Goal: Check status: Check status

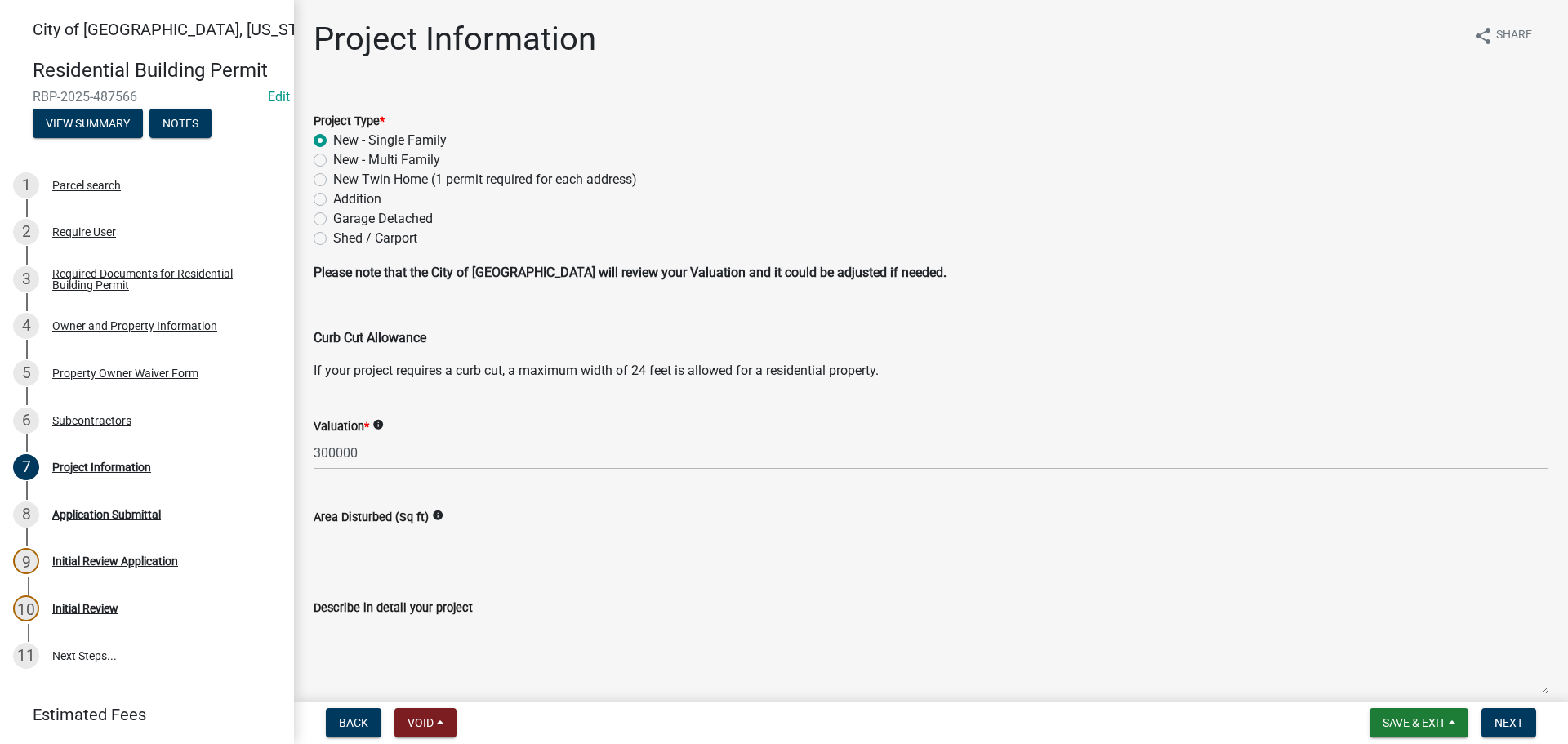
scroll to position [319, 0]
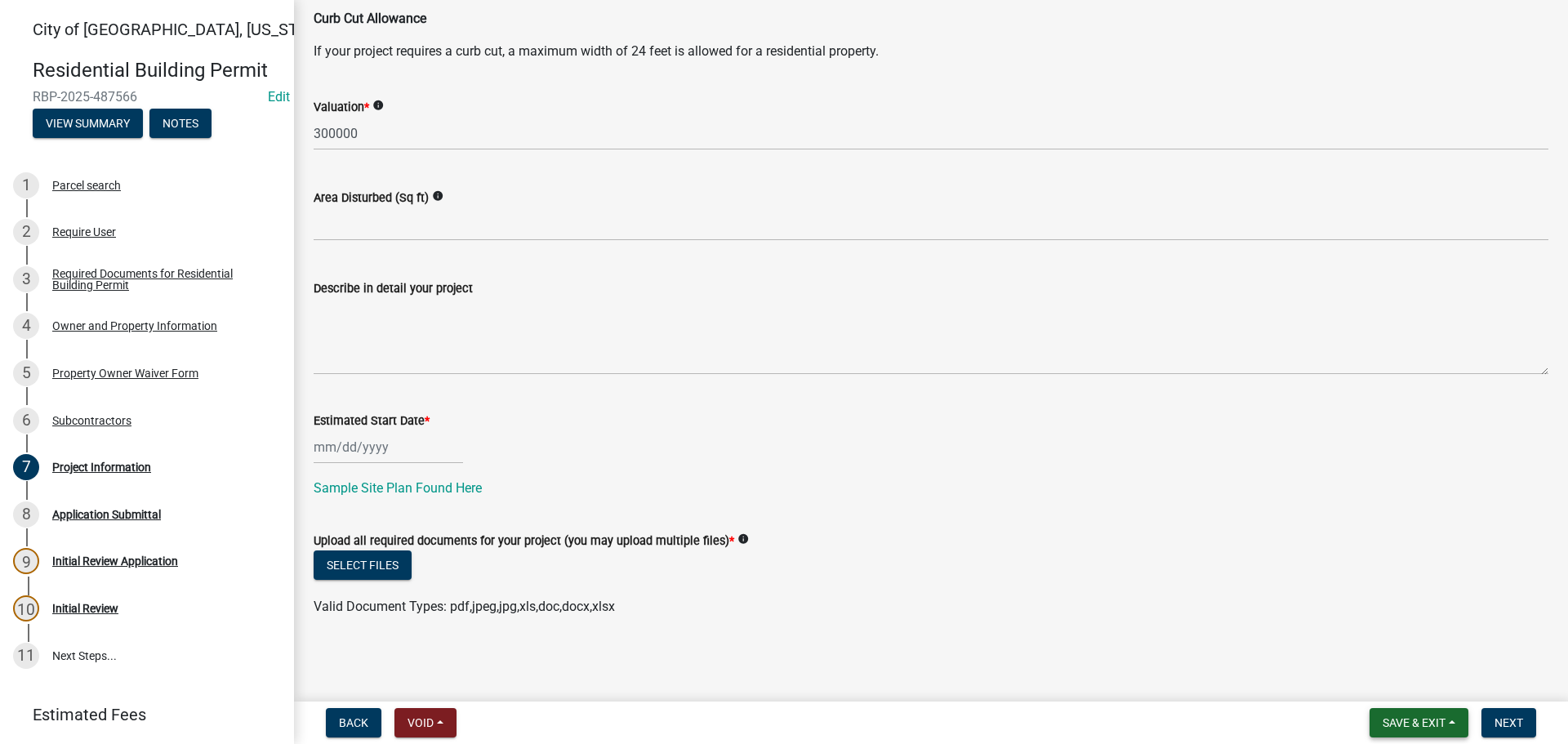
click at [1426, 717] on span "Save & Exit" at bounding box center [1414, 723] width 63 height 13
click at [1381, 685] on button "Save & Exit" at bounding box center [1403, 679] width 131 height 39
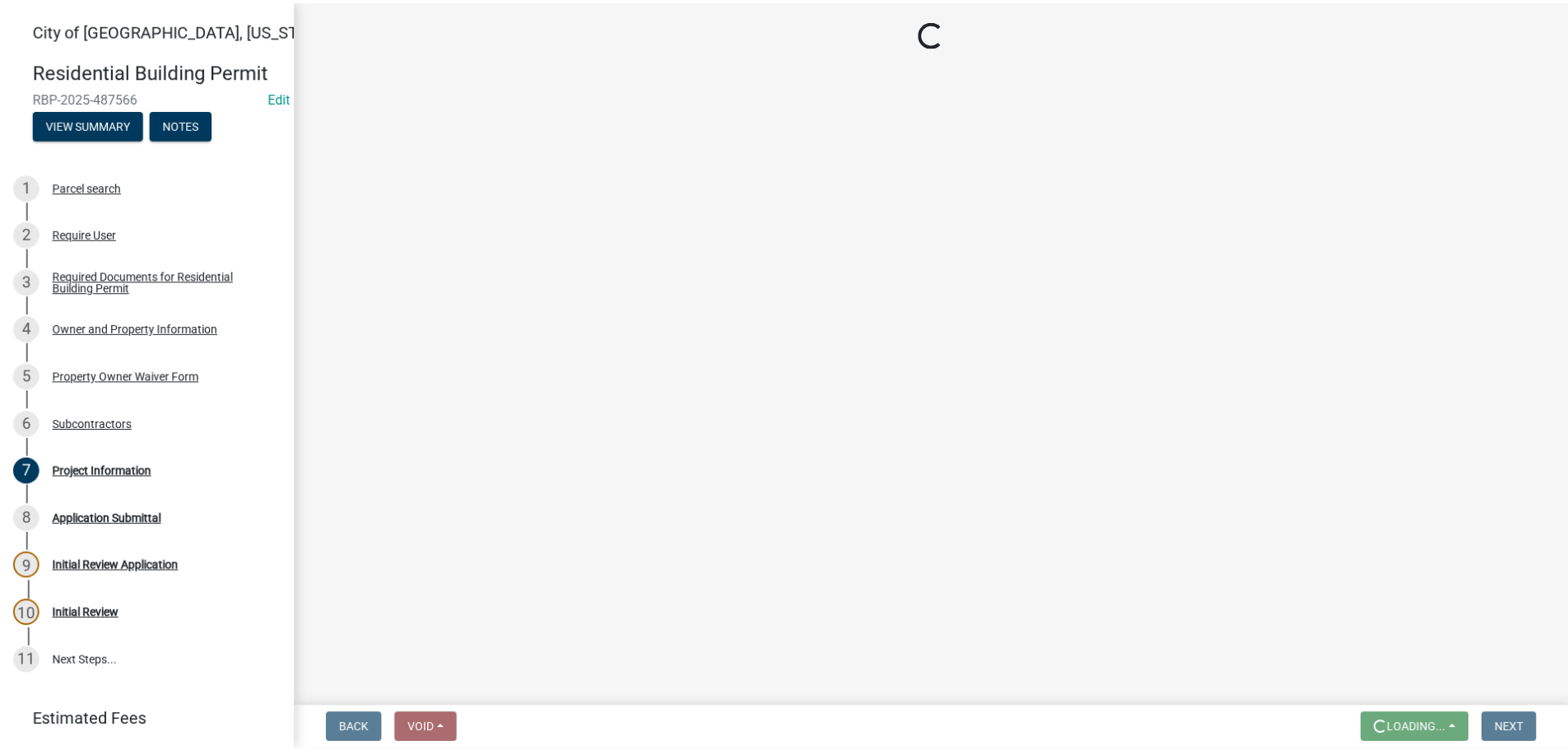
scroll to position [0, 0]
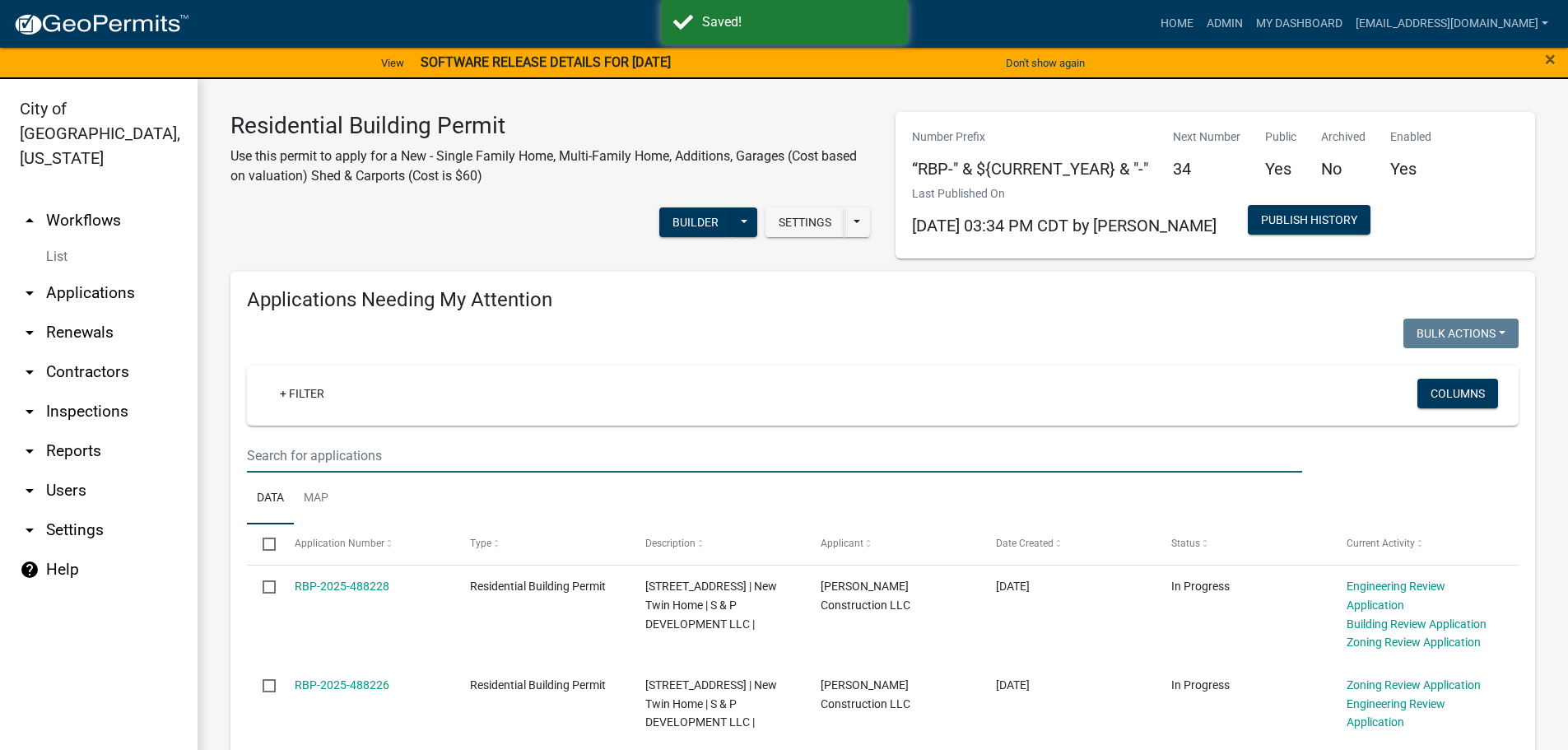
click at [387, 459] on input "text" at bounding box center [773, 455] width 1055 height 34
type input "214"
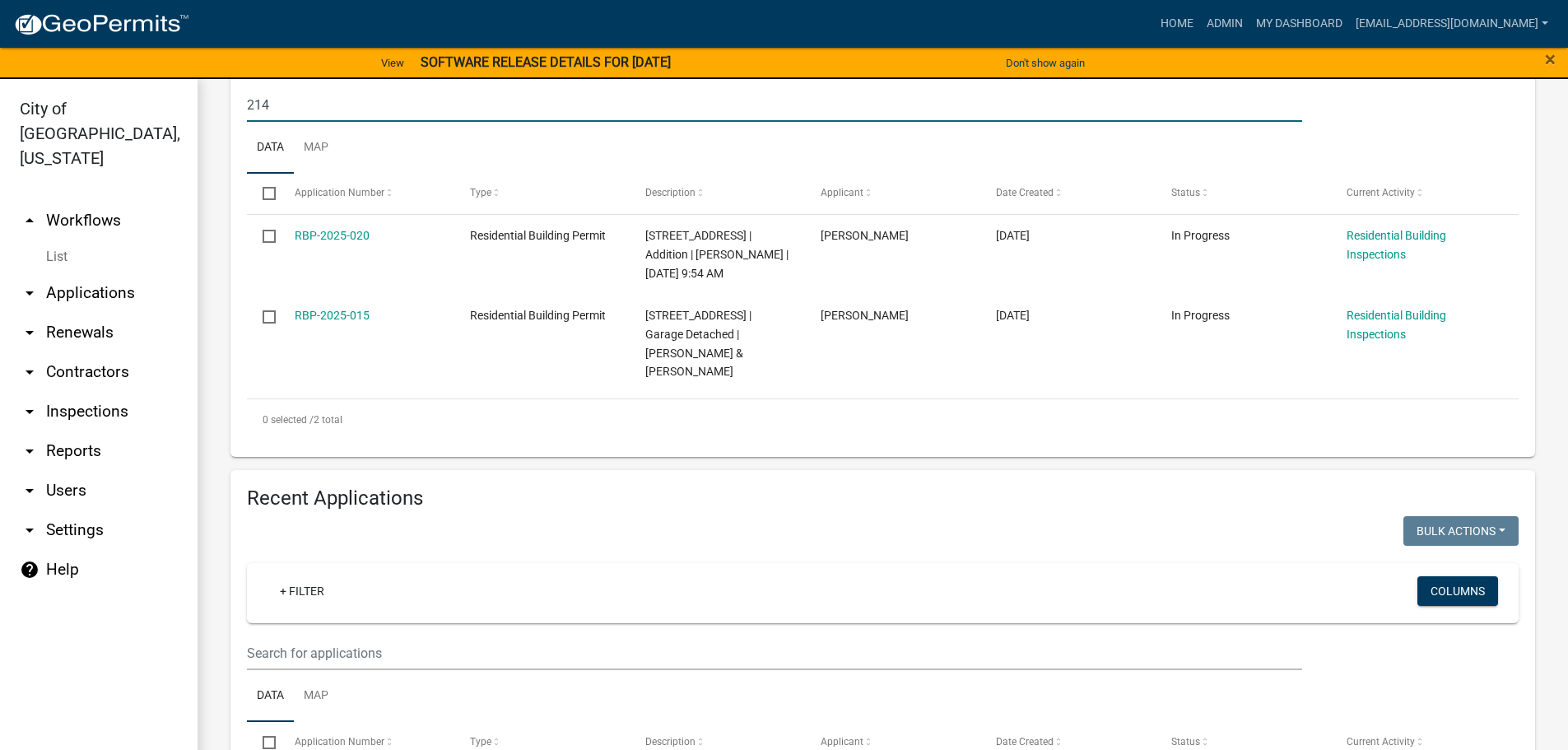
scroll to position [411, 0]
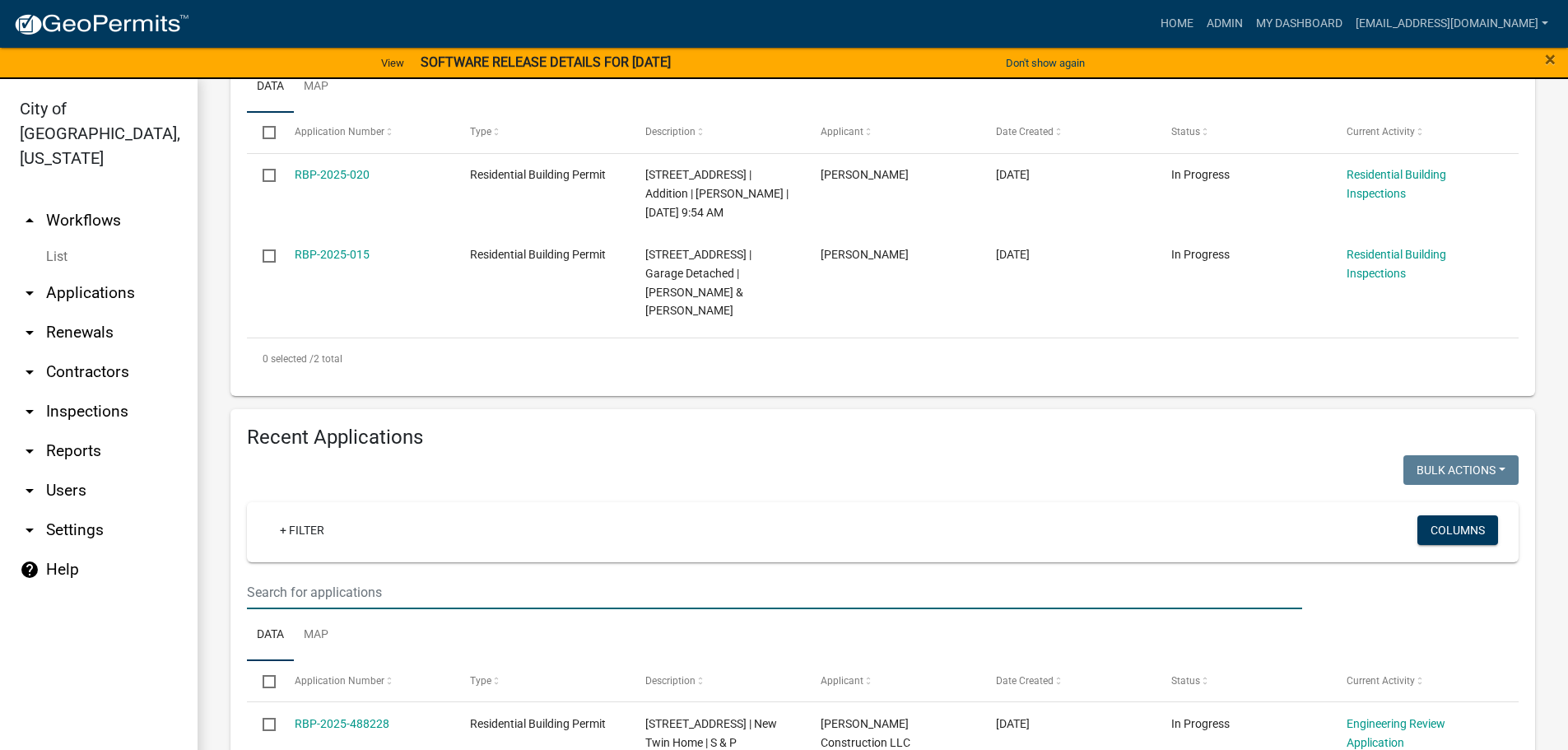
click at [296, 584] on input "text" at bounding box center [773, 592] width 1055 height 34
type input "214"
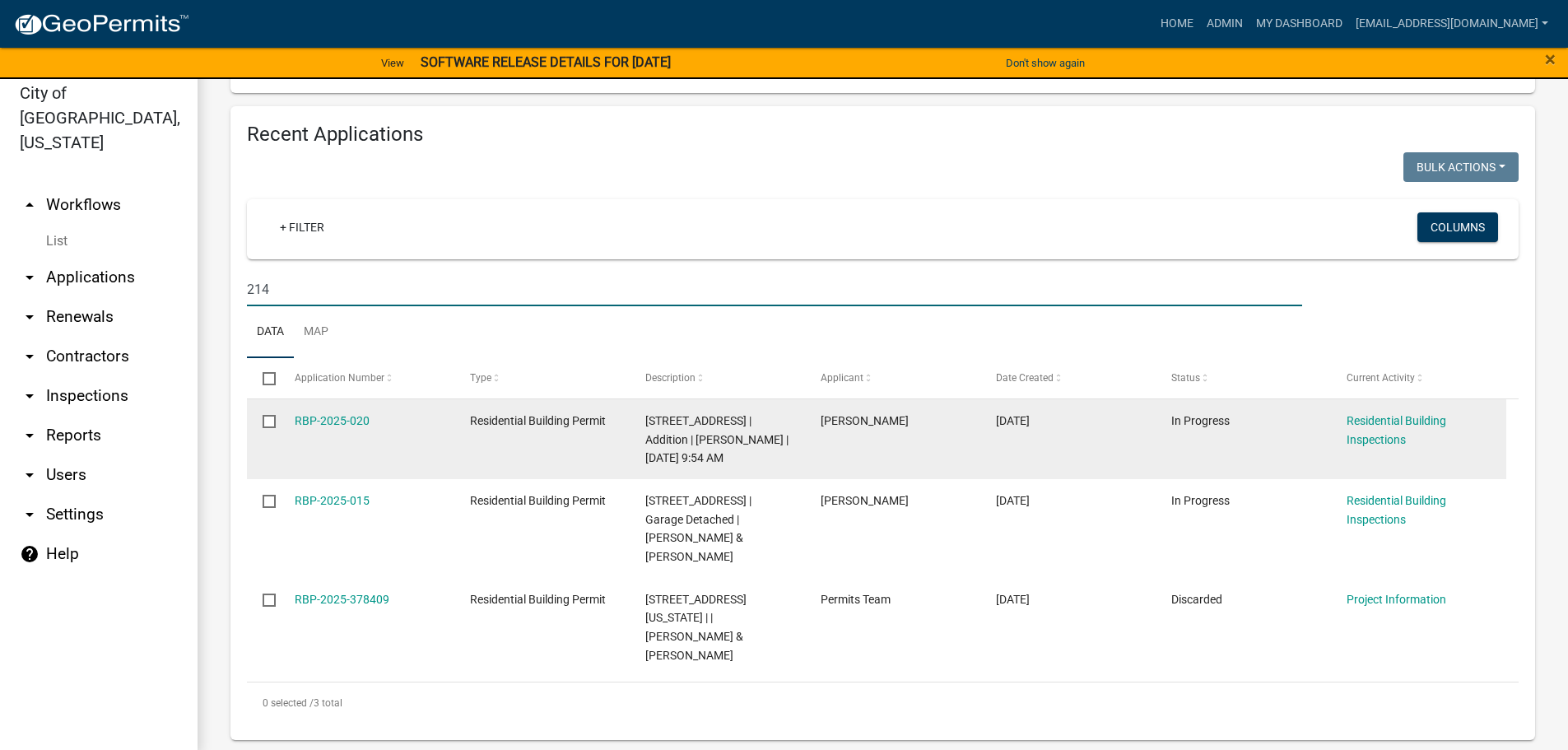
scroll to position [19, 0]
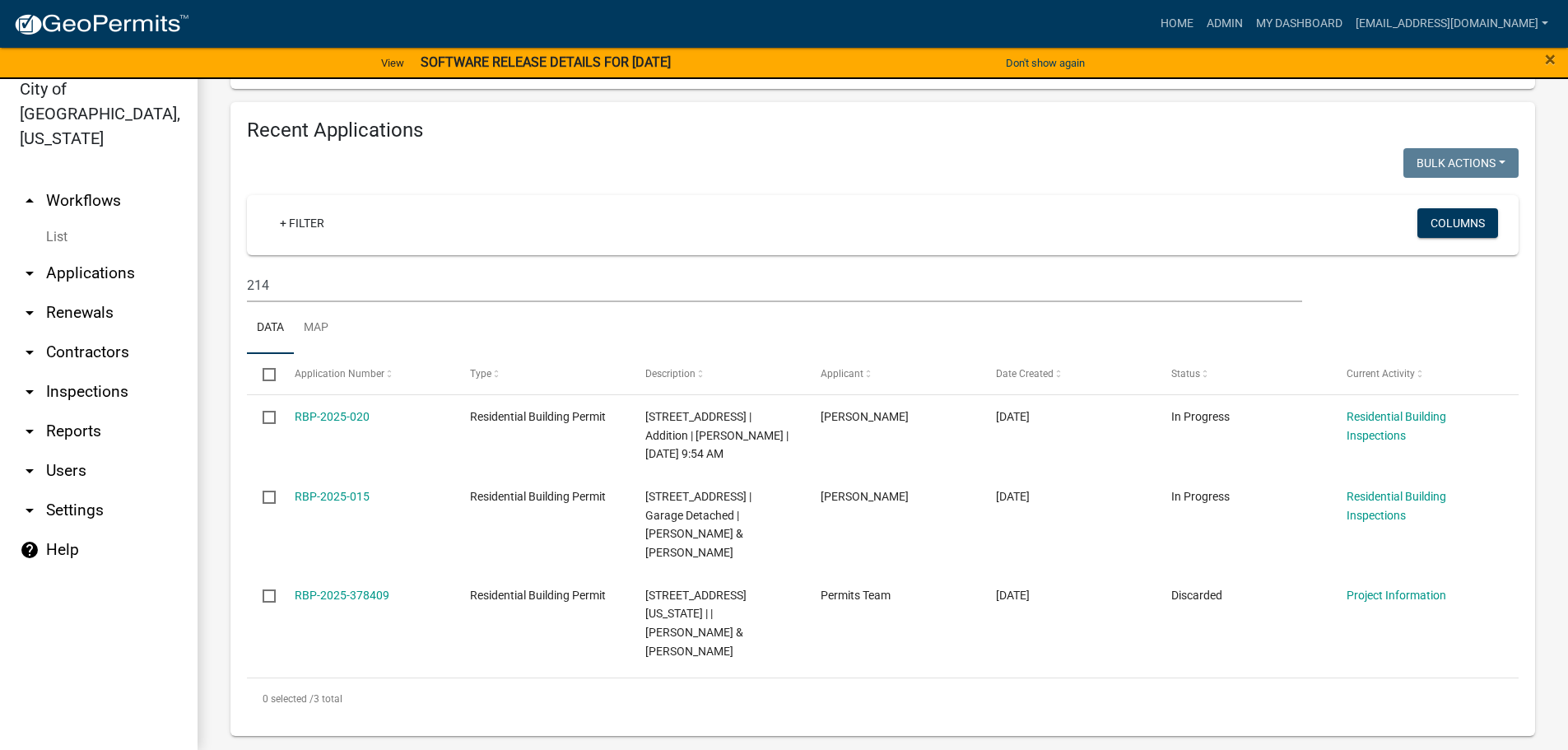
click at [85, 258] on link "arrow_drop_down Applications" at bounding box center [99, 273] width 198 height 40
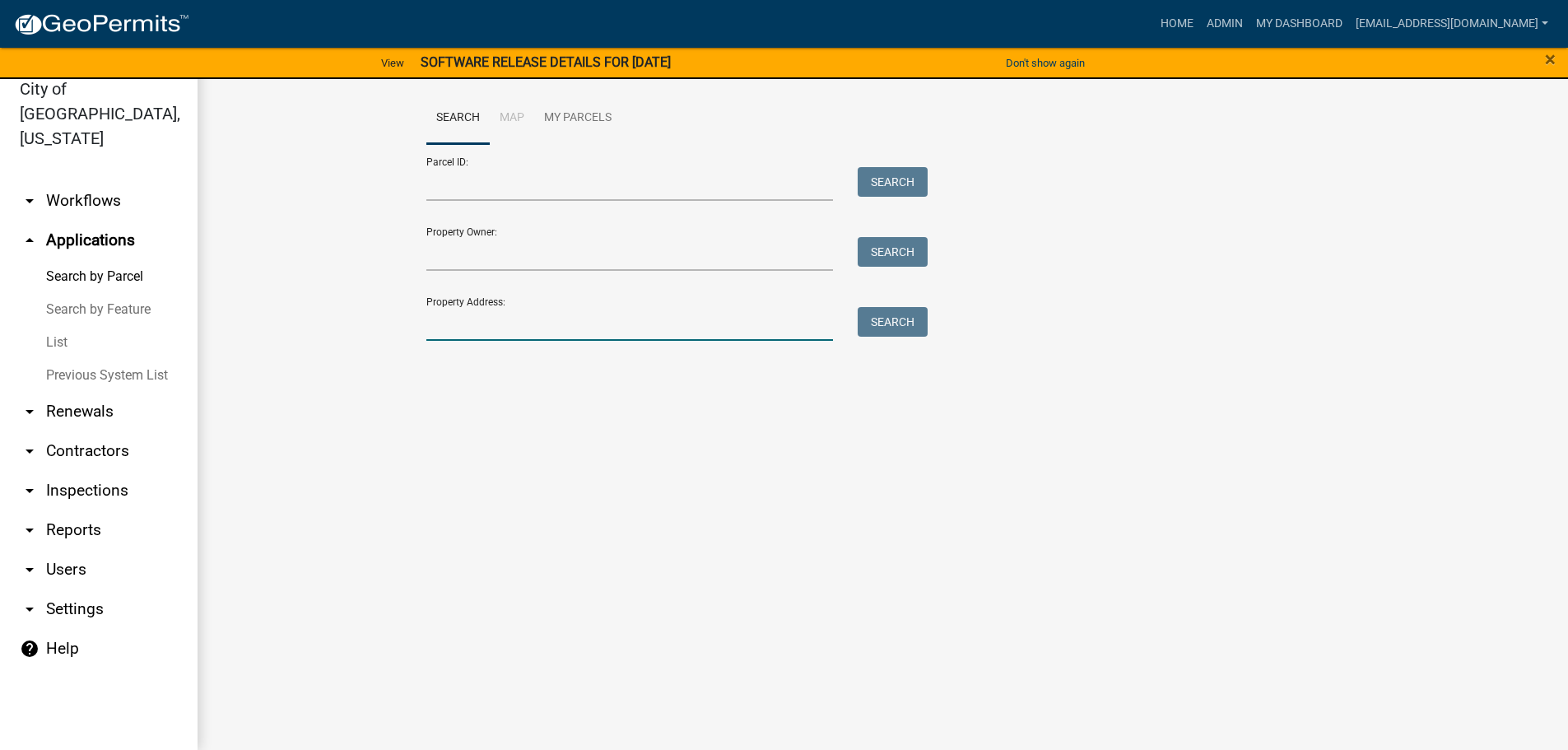
click at [459, 329] on input "Property Address:" at bounding box center [630, 324] width 407 height 34
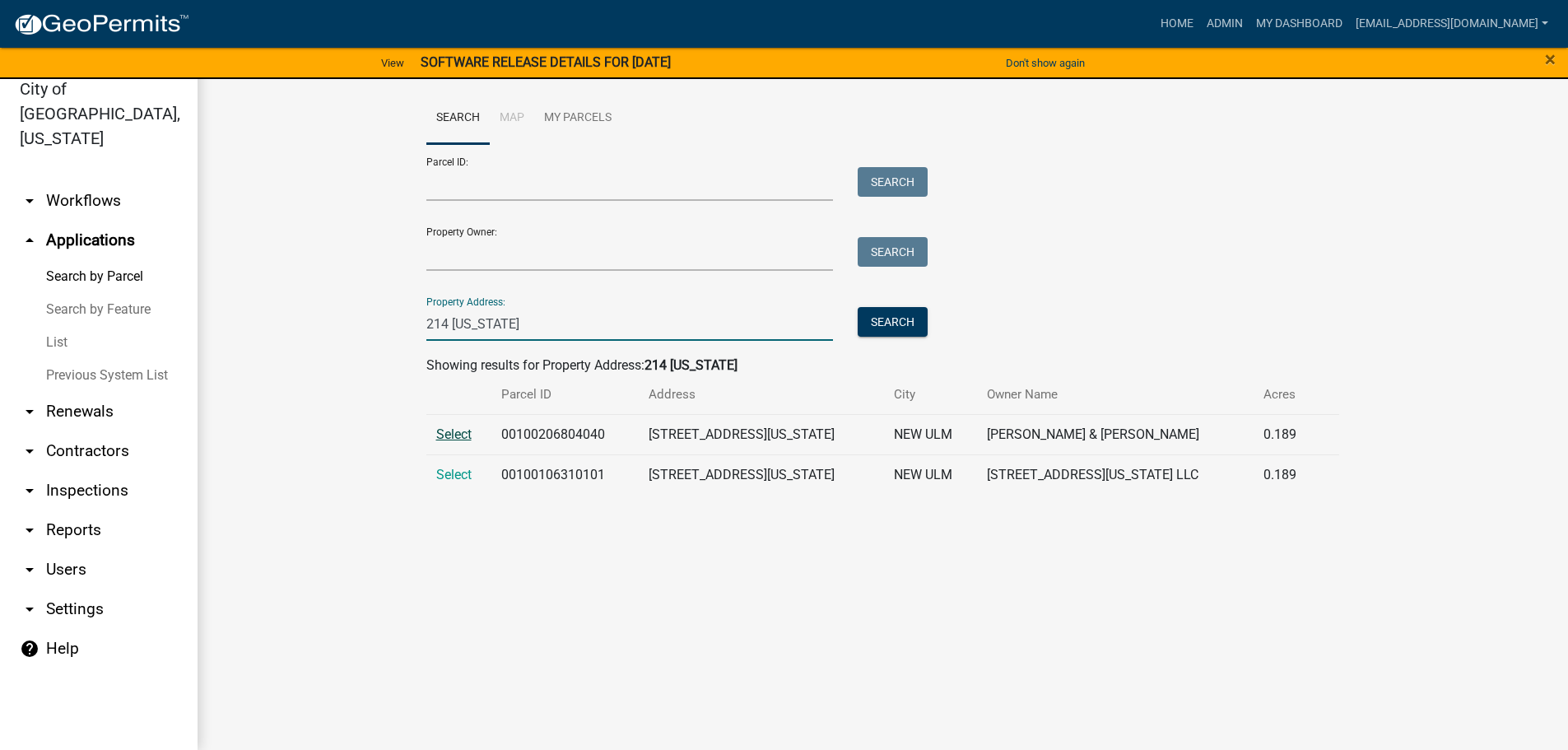
type input "214 [US_STATE]"
click at [463, 440] on span "Select" at bounding box center [454, 434] width 35 height 16
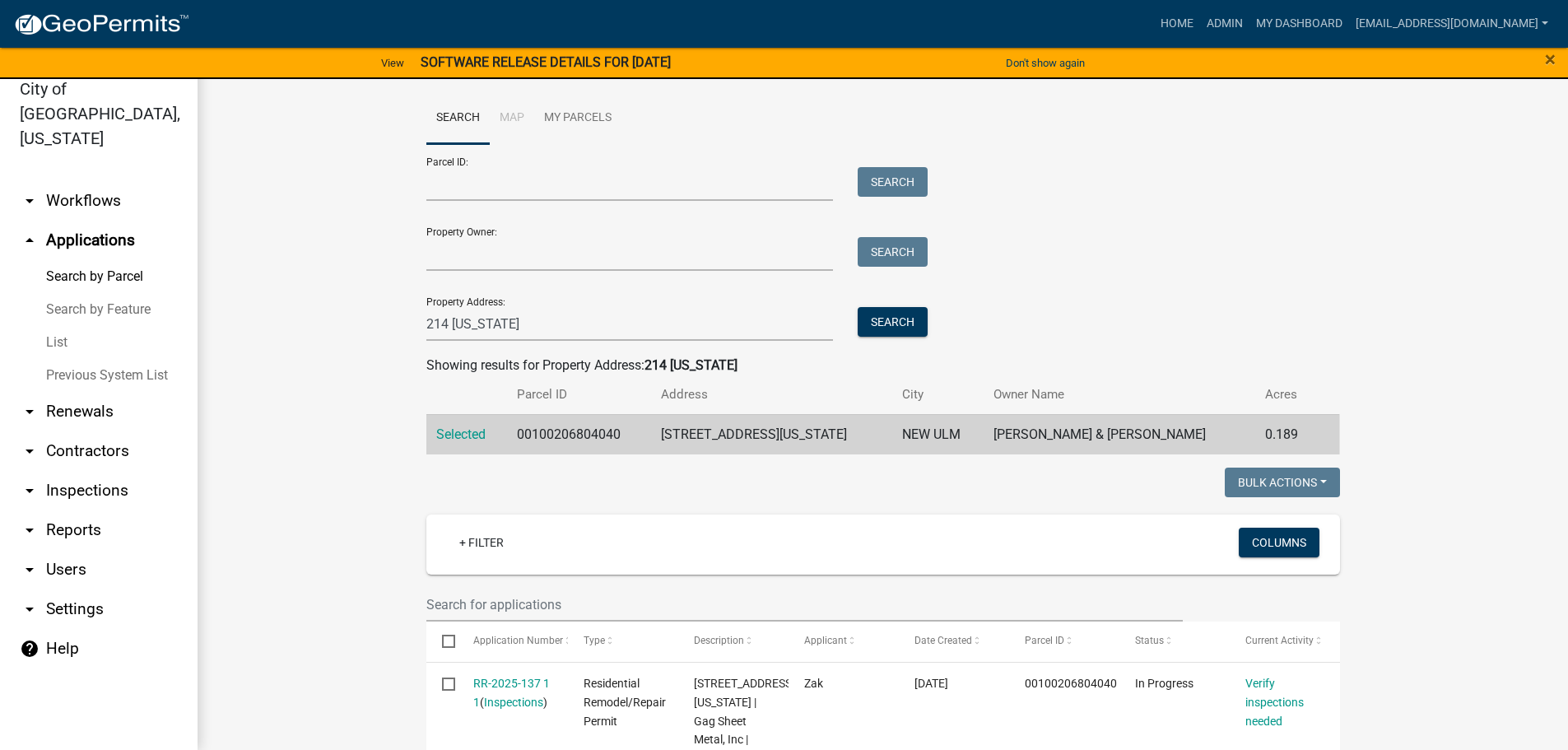
scroll to position [82, 0]
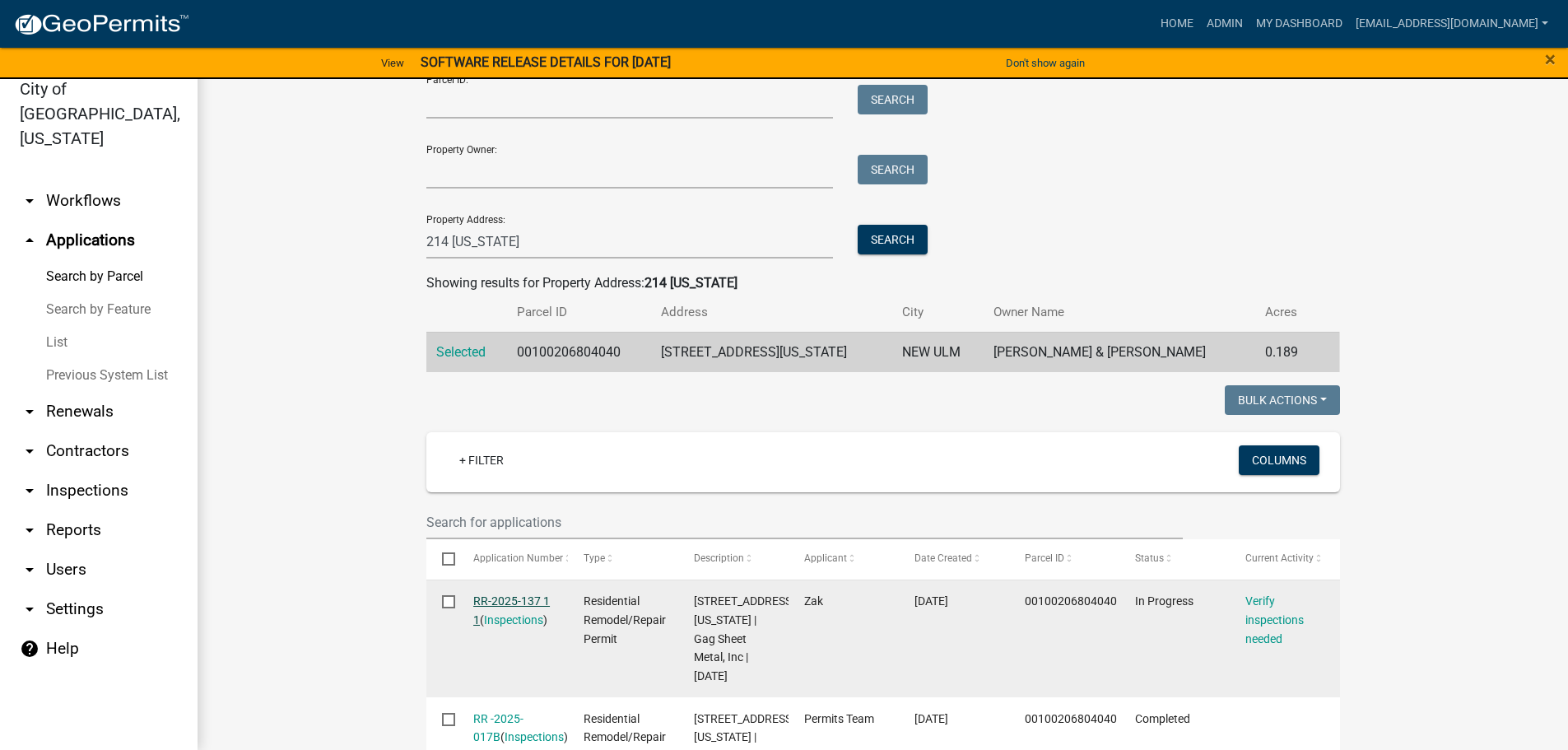
click at [482, 598] on link "RR-2025-137 1 1" at bounding box center [511, 611] width 77 height 32
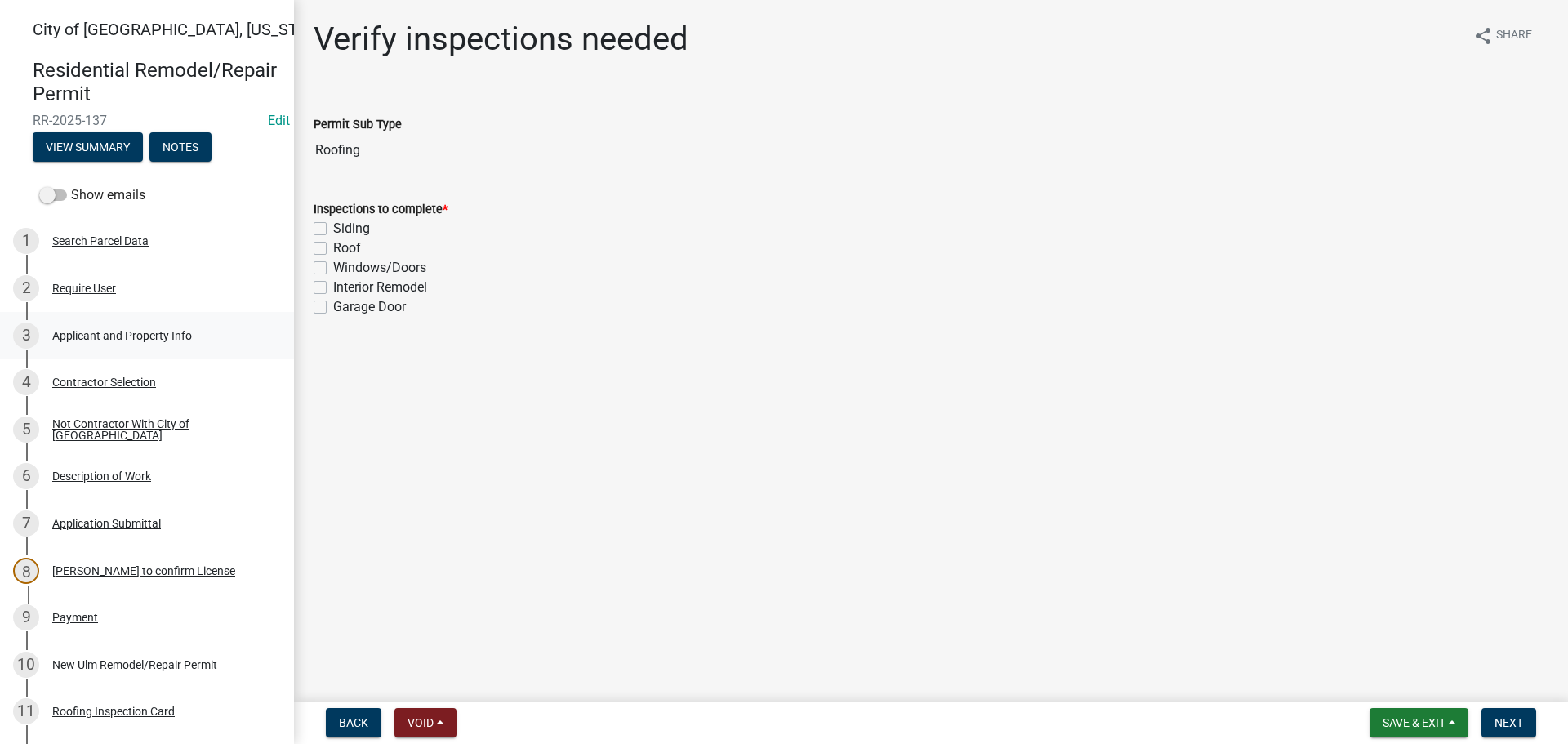
click at [109, 332] on div "Applicant and Property Info" at bounding box center [122, 336] width 140 height 12
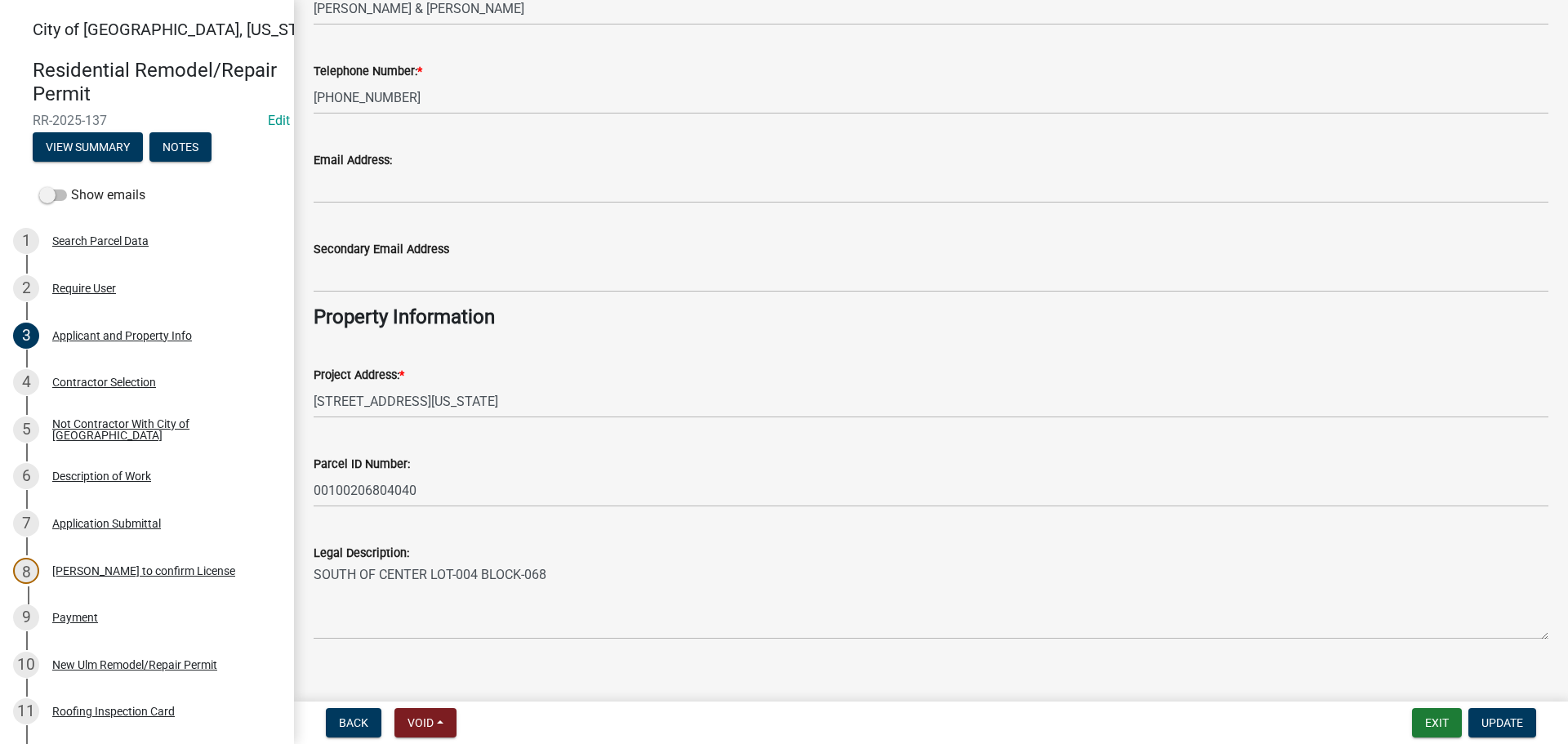
scroll to position [226, 0]
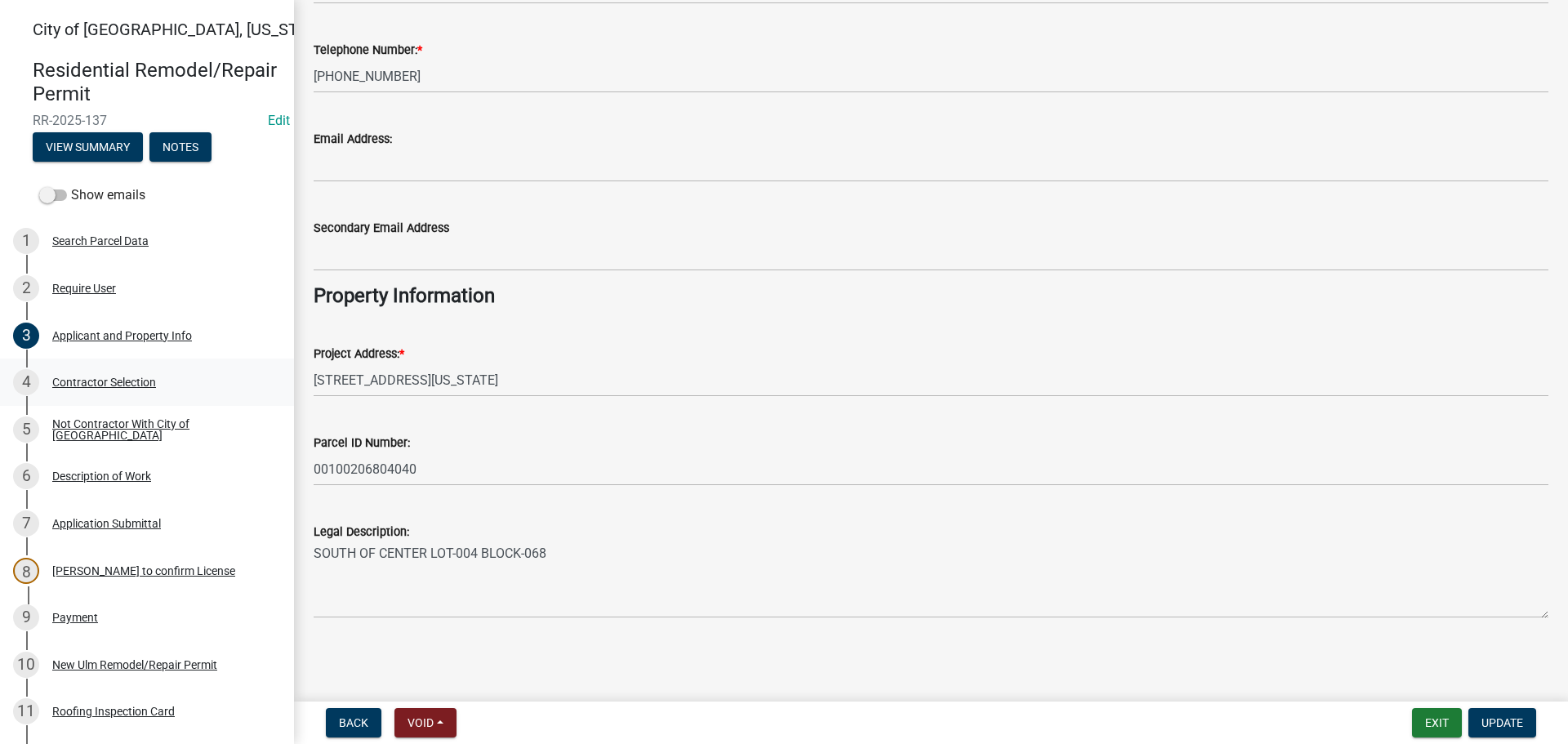
click at [119, 384] on div "Contractor Selection" at bounding box center [104, 382] width 104 height 12
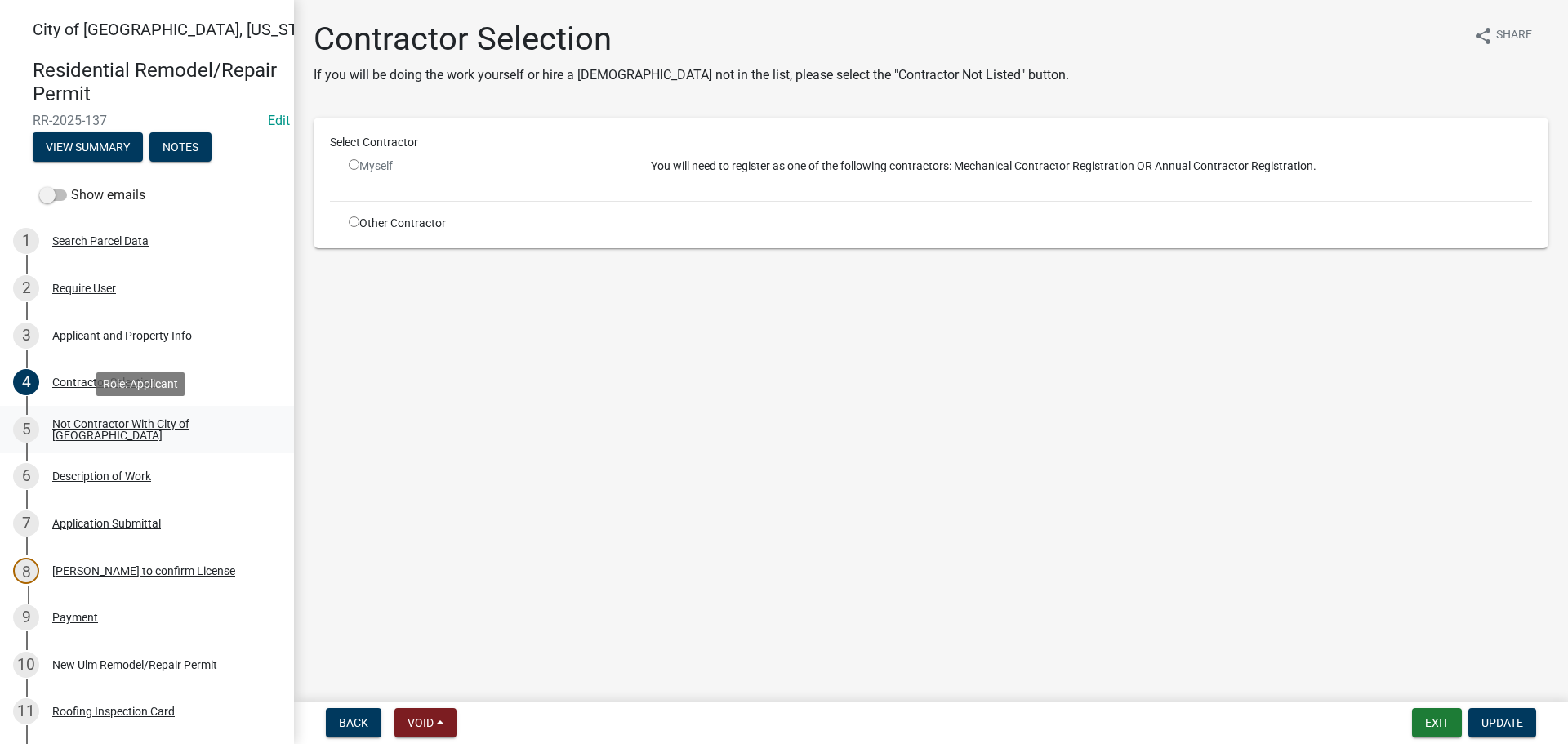
click at [123, 429] on div "Not Contractor With City of [GEOGRAPHIC_DATA]" at bounding box center [159, 429] width 215 height 23
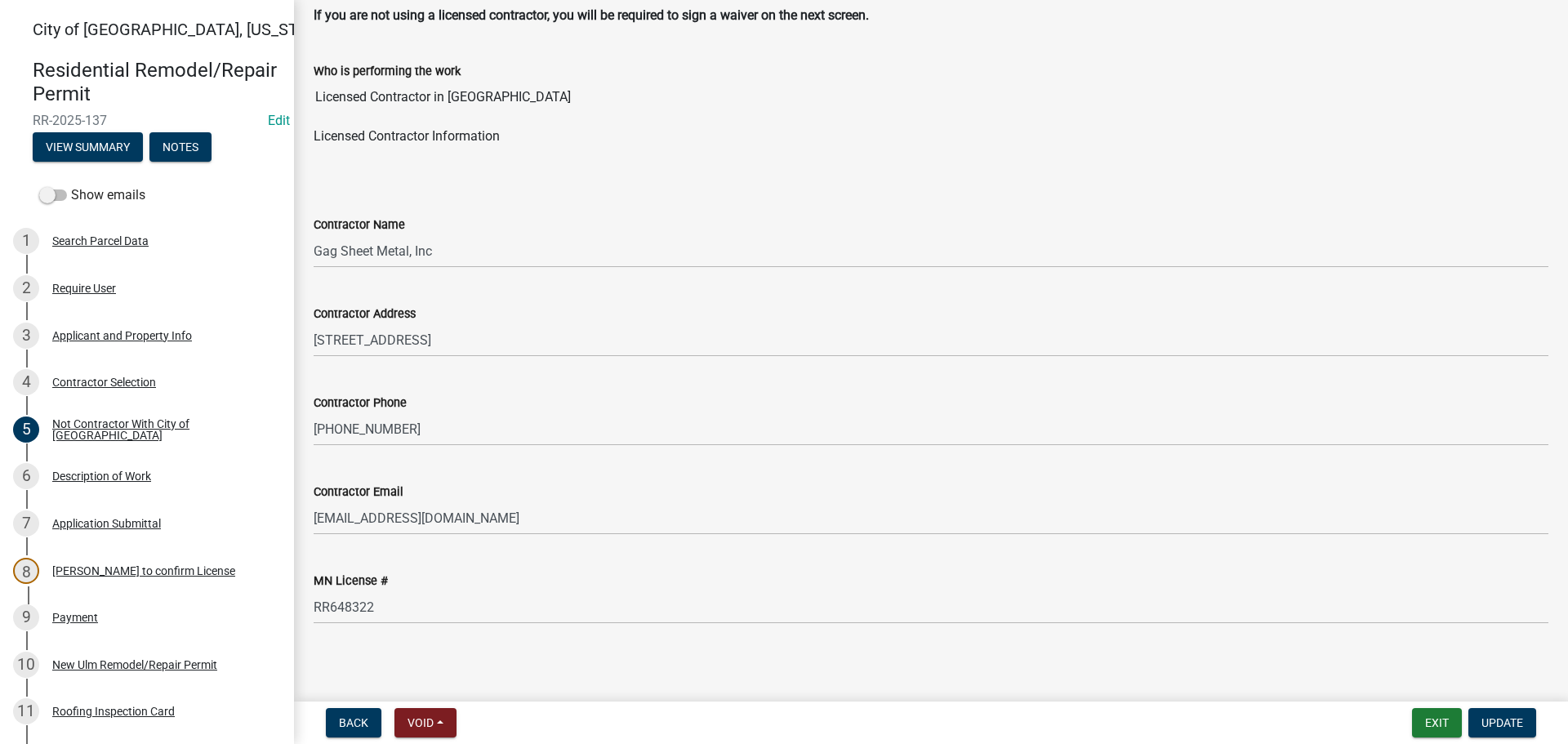
scroll to position [91, 0]
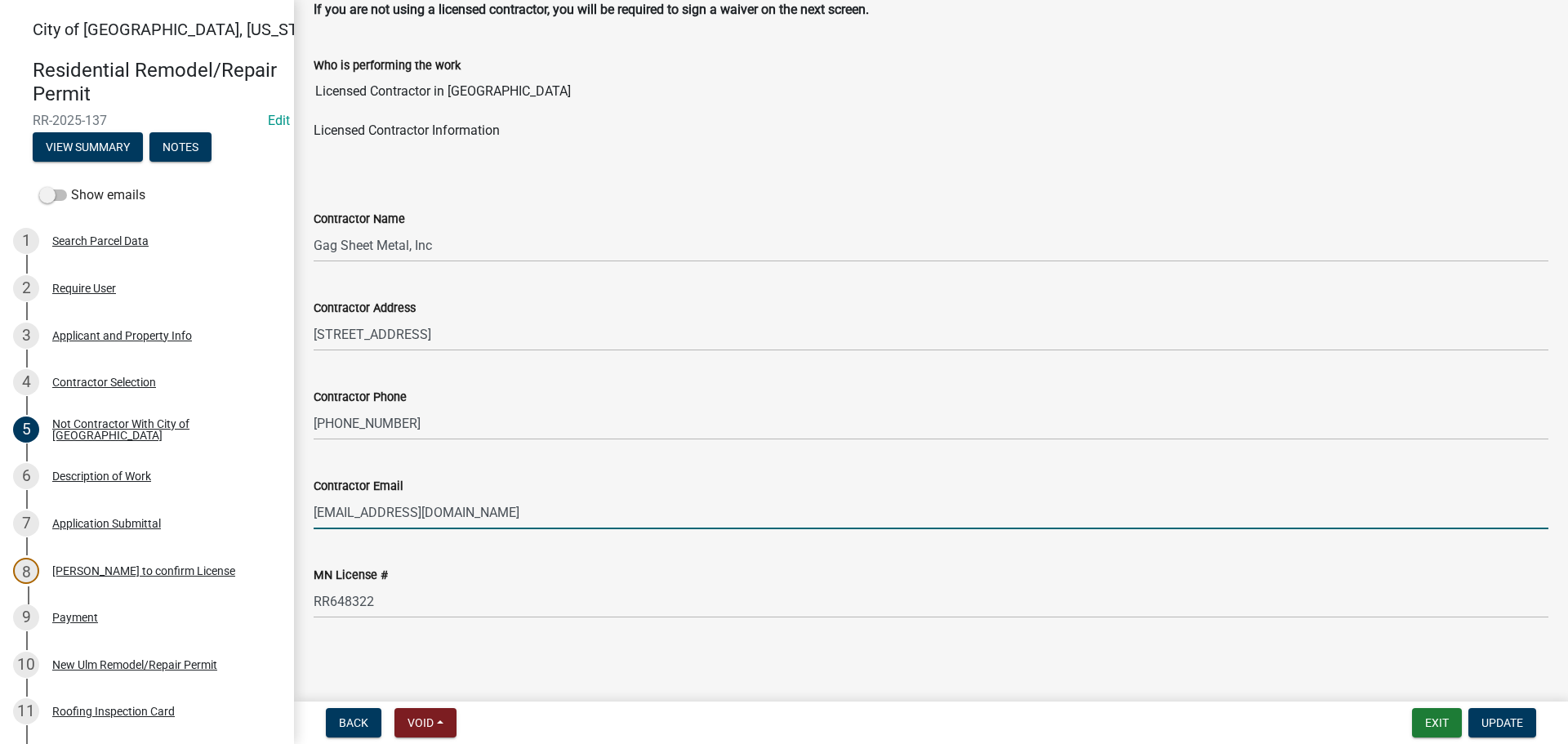
click at [467, 514] on input "[EMAIL_ADDRESS][DOMAIN_NAME]" at bounding box center [931, 513] width 1235 height 34
